Goal: Task Accomplishment & Management: Complete application form

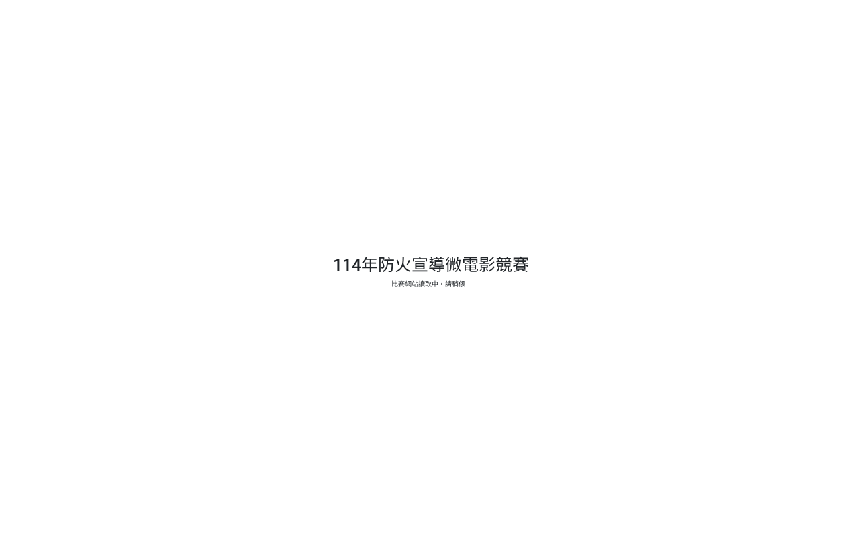
select select "vote"
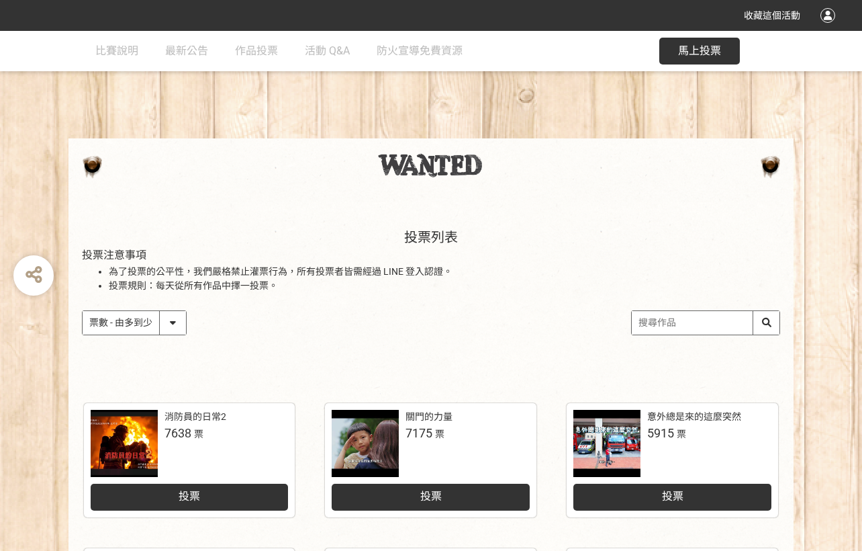
click at [251, 498] on div "投票" at bounding box center [190, 497] width 198 height 27
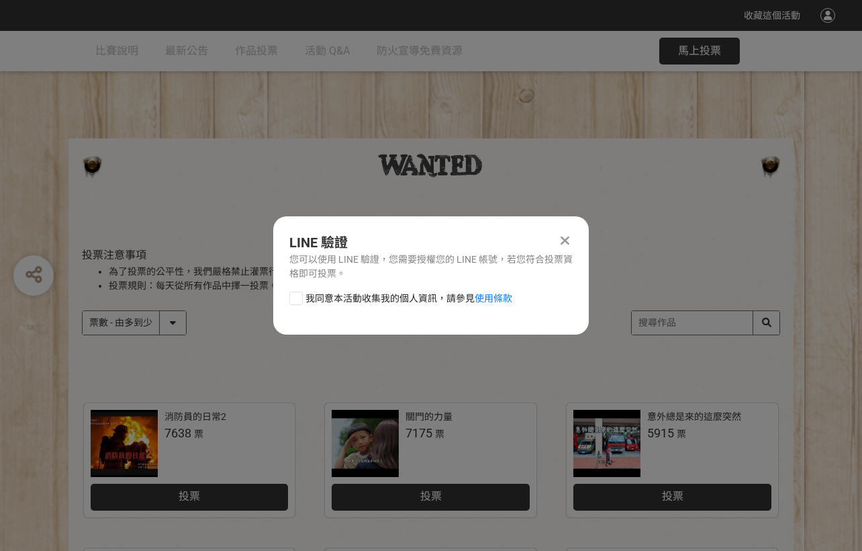
click at [399, 298] on span "我同意本活動收集我的個人資訊，請參見 使用條款" at bounding box center [409, 298] width 207 height 14
click at [299, 298] on input "我同意本活動收集我的個人資訊，請參見 使用條款" at bounding box center [294, 297] width 9 height 9
checkbox input "false"
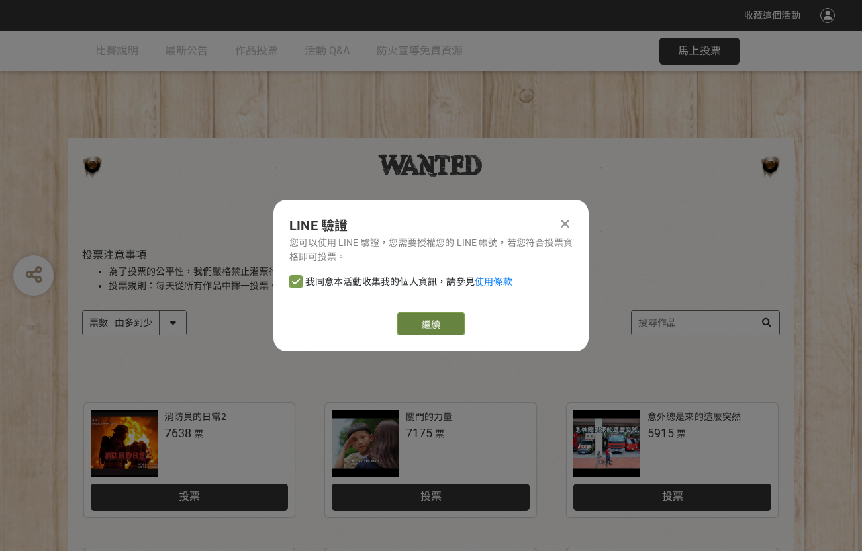
click at [425, 325] on button "繼續" at bounding box center [431, 323] width 67 height 23
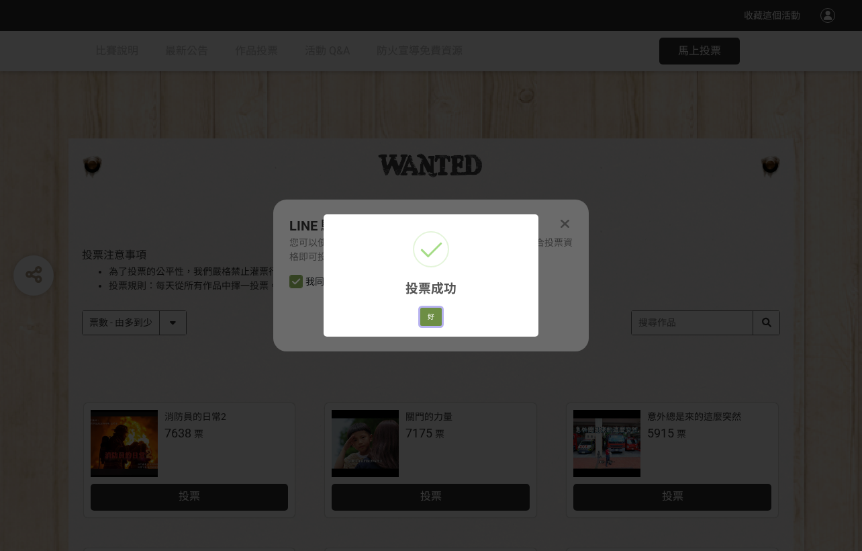
click at [437, 320] on button "好" at bounding box center [430, 317] width 21 height 19
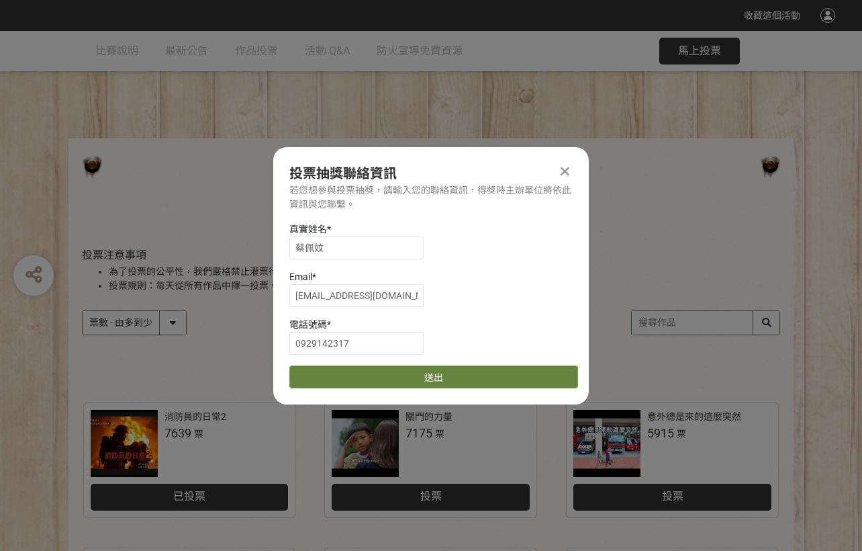
click at [433, 368] on button "送出" at bounding box center [433, 376] width 289 height 23
